Goal: Use online tool/utility: Utilize a website feature to perform a specific function

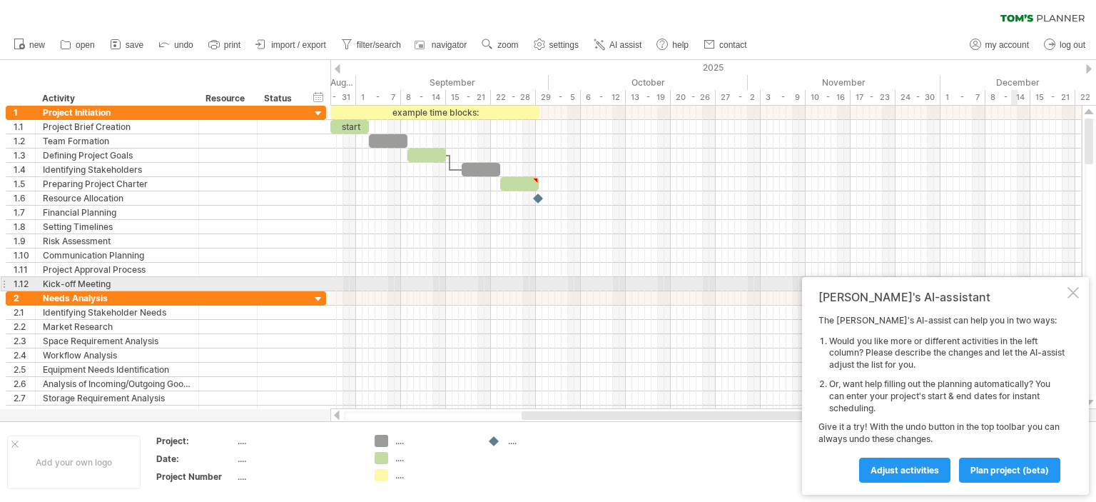
click at [1076, 290] on div at bounding box center [1073, 292] width 11 height 11
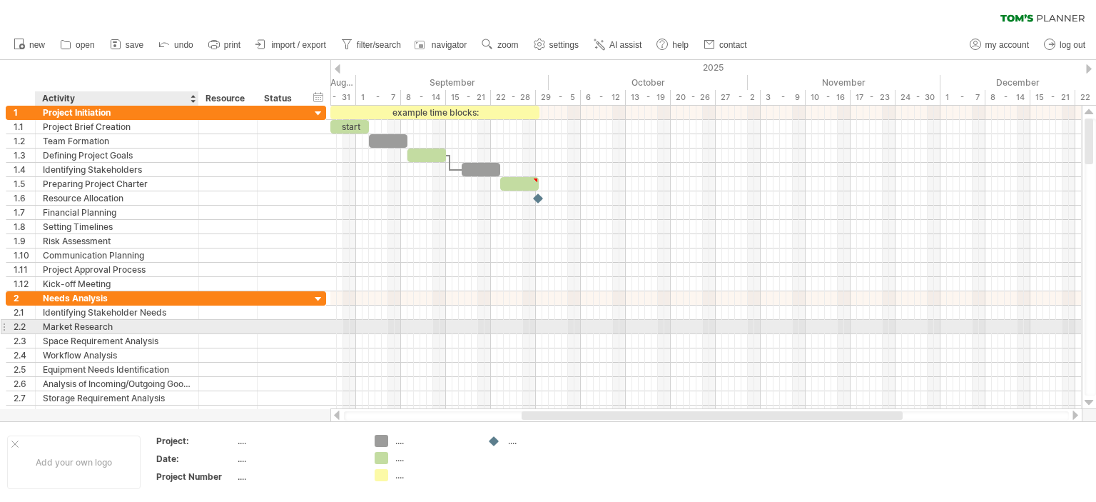
click at [56, 328] on div "Market Research" at bounding box center [117, 327] width 148 height 14
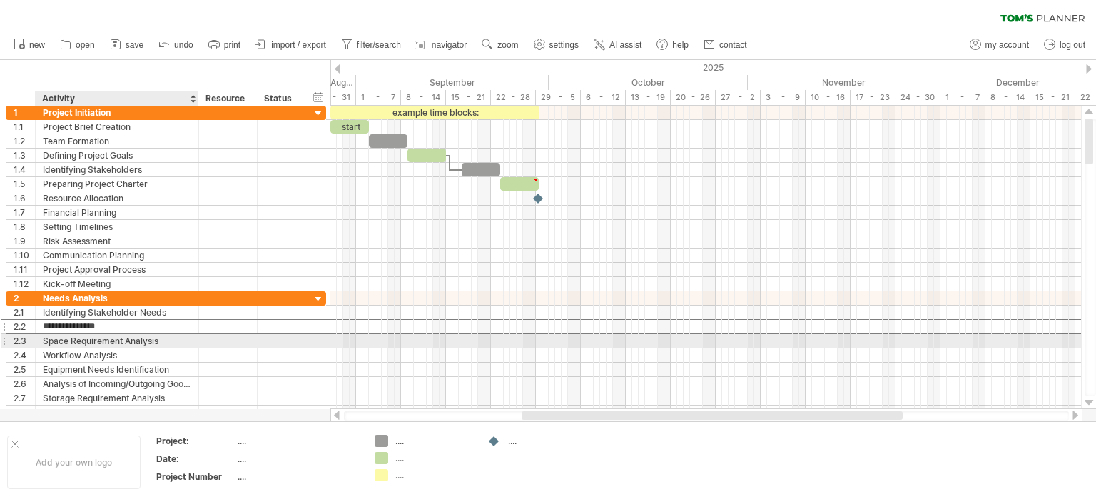
click at [71, 339] on div "Space Requirement Analysis" at bounding box center [117, 341] width 148 height 14
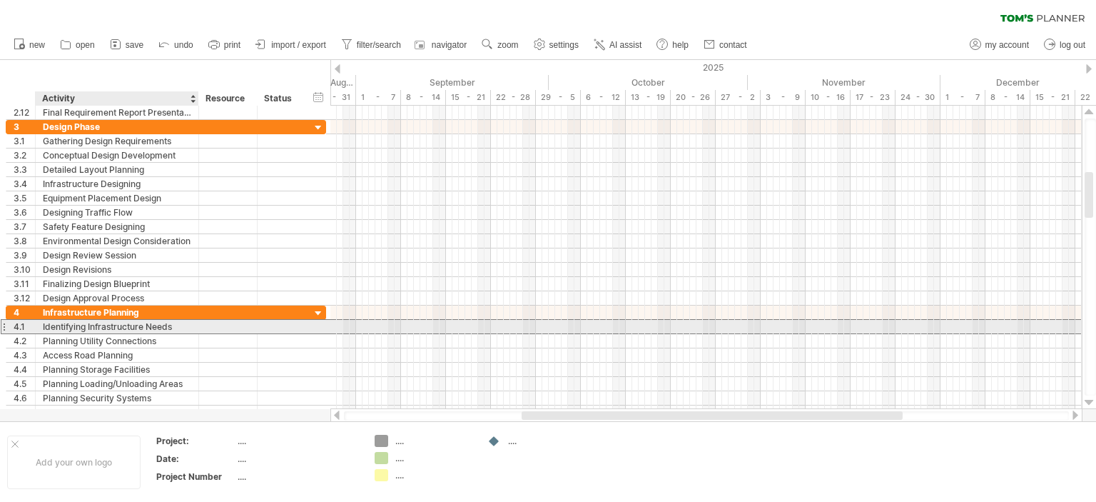
click at [111, 326] on div "Identifying Infrastructure Needs" at bounding box center [117, 327] width 148 height 14
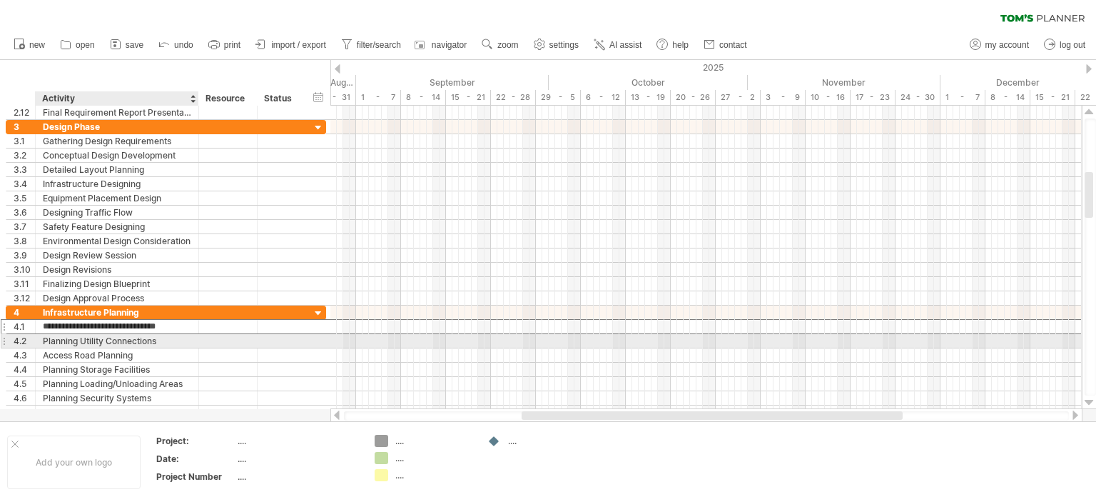
click at [81, 343] on div "Planning Utility Connections" at bounding box center [117, 341] width 148 height 14
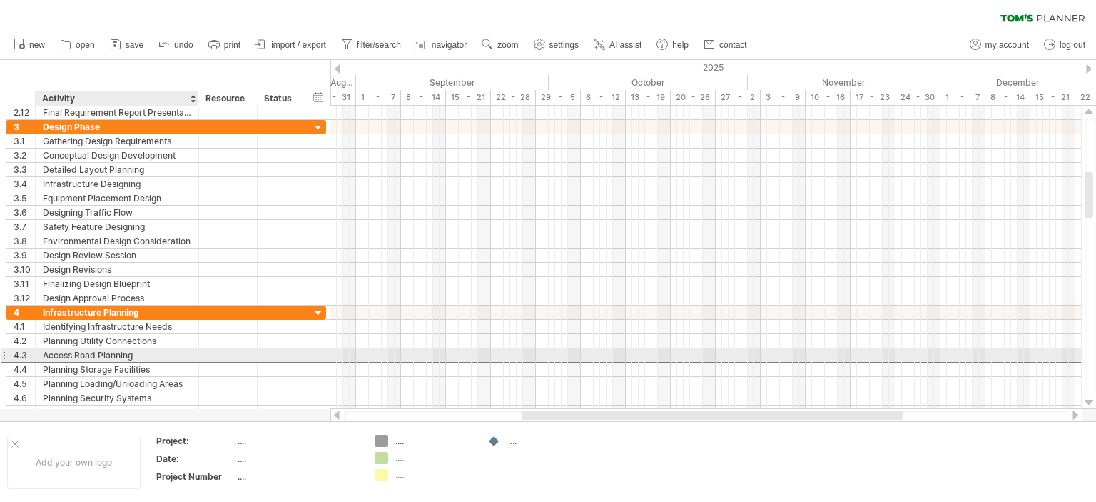
click at [74, 352] on div "Access Road Planning" at bounding box center [117, 355] width 148 height 14
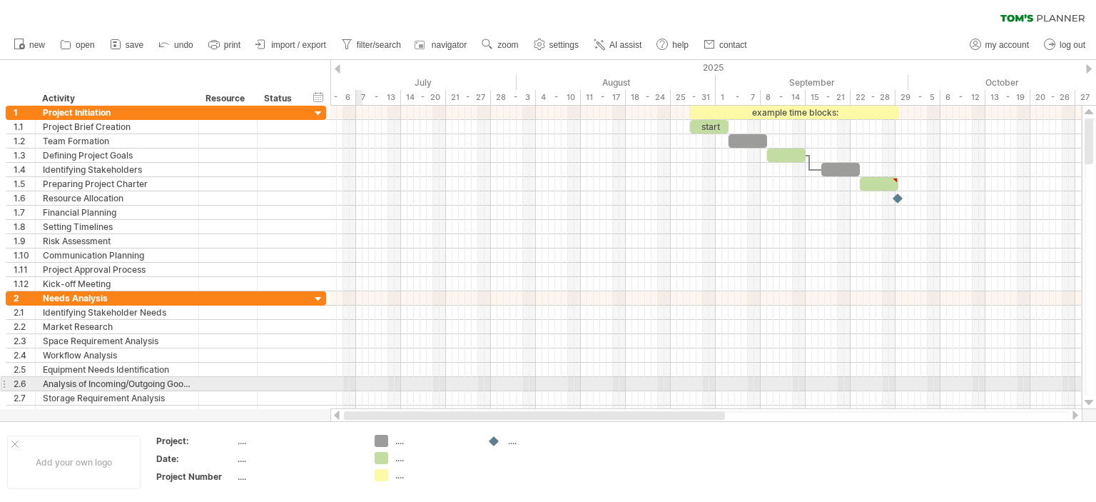
drag, startPoint x: 600, startPoint y: 413, endPoint x: 358, endPoint y: 390, distance: 243.0
click at [358, 390] on div "Trying to reach [DOMAIN_NAME] Connected again... 0% clear filter new 1" at bounding box center [548, 251] width 1096 height 502
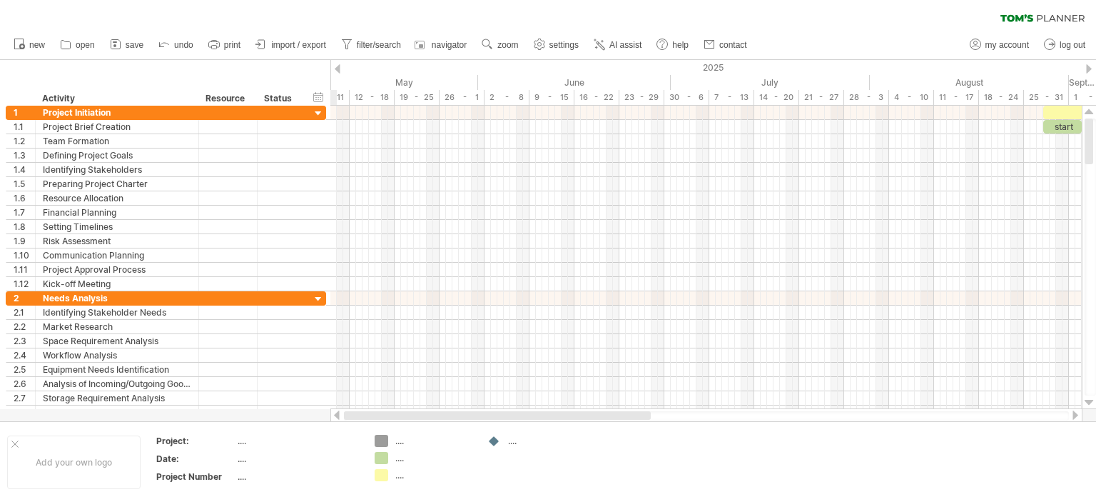
drag, startPoint x: 550, startPoint y: 419, endPoint x: 360, endPoint y: 410, distance: 190.8
click at [360, 410] on div at bounding box center [706, 415] width 752 height 14
drag, startPoint x: 505, startPoint y: 418, endPoint x: 315, endPoint y: 409, distance: 190.8
click at [315, 409] on div "Trying to reach [DOMAIN_NAME] Connected again... 0% clear filter new 1" at bounding box center [548, 251] width 1096 height 502
drag, startPoint x: 493, startPoint y: 412, endPoint x: 308, endPoint y: 399, distance: 185.3
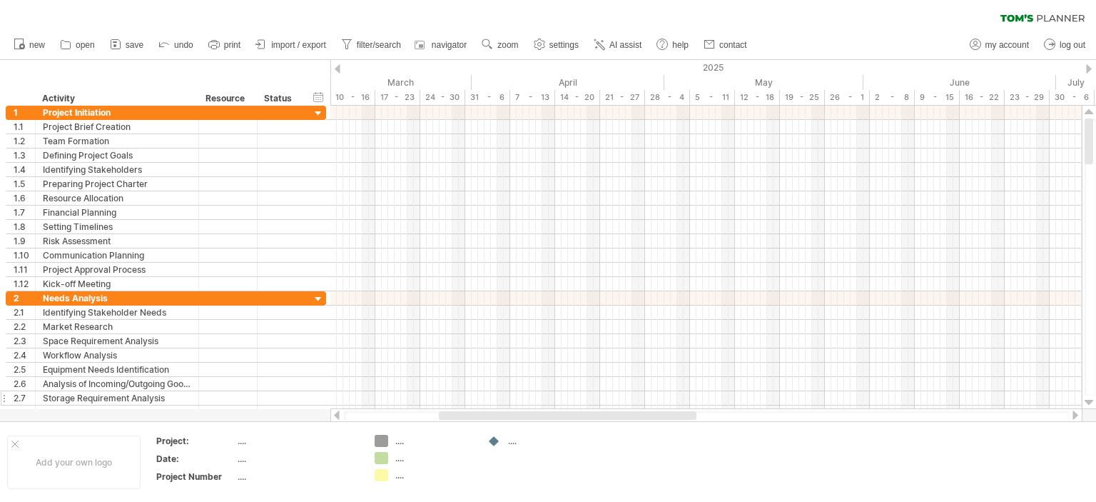
click at [308, 399] on div "Trying to reach [DOMAIN_NAME] Connected again... 0% clear filter new 1" at bounding box center [548, 251] width 1096 height 502
drag, startPoint x: 471, startPoint y: 413, endPoint x: 266, endPoint y: 402, distance: 205.9
click at [265, 402] on div "Trying to reach [DOMAIN_NAME] Connected again... 0% clear filter new 1" at bounding box center [548, 251] width 1096 height 502
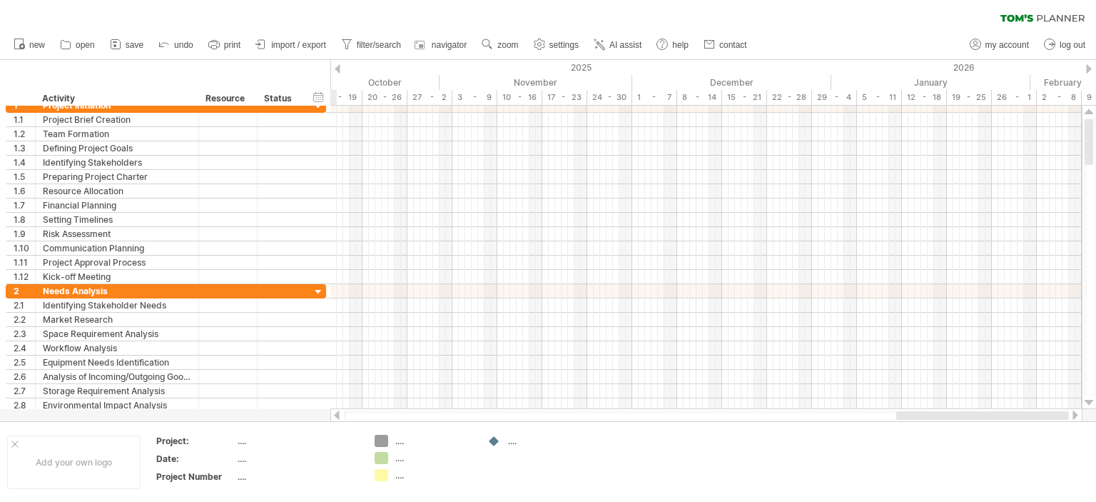
drag, startPoint x: 438, startPoint y: 412, endPoint x: 1096, endPoint y: 412, distance: 658.1
click at [1096, 412] on div "Trying to reach [DOMAIN_NAME] Connected again... 0% clear filter new 1" at bounding box center [548, 251] width 1096 height 502
